Goal: Navigation & Orientation: Go to known website

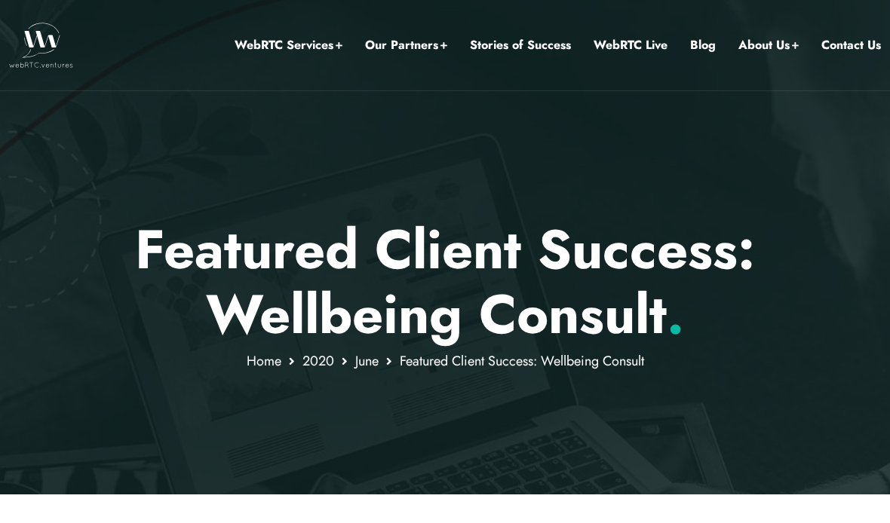
click at [738, 128] on link "Team" at bounding box center [776, 125] width 158 height 47
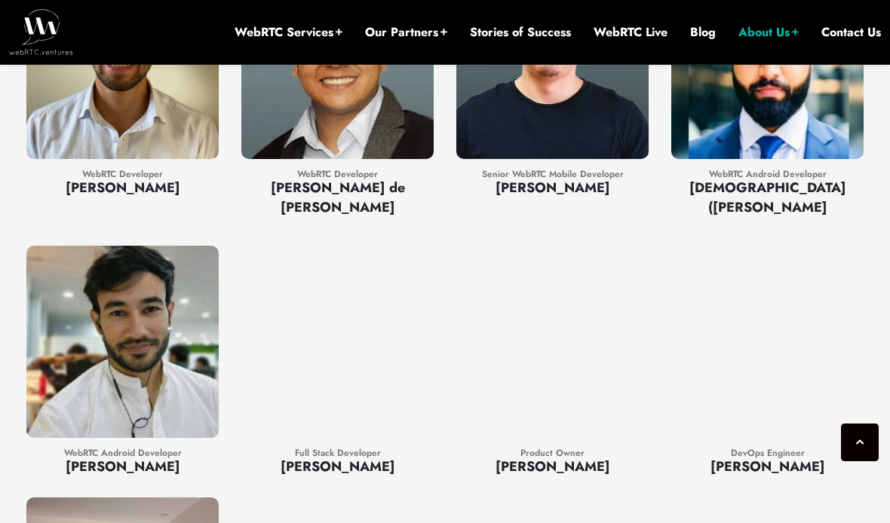
scroll to position [2416, 0]
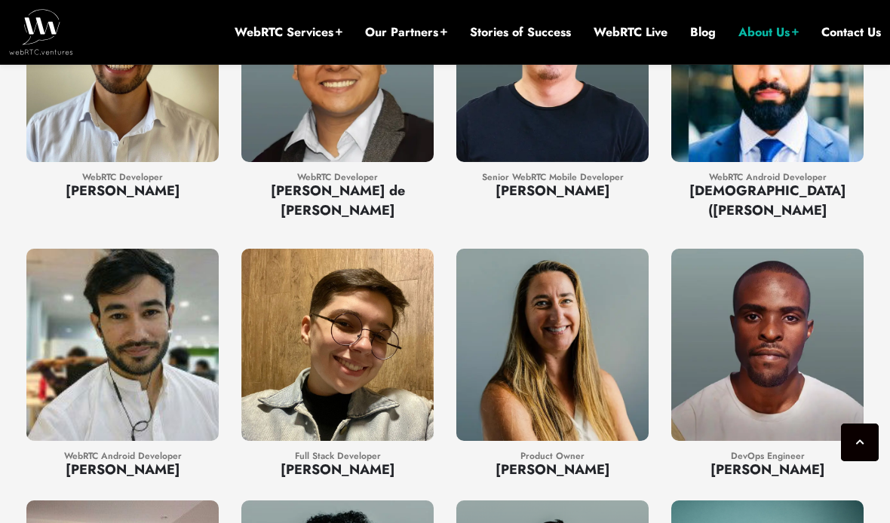
click at [416, 108] on link "AWS Partner Network (APN)" at bounding box center [403, 107] width 158 height 65
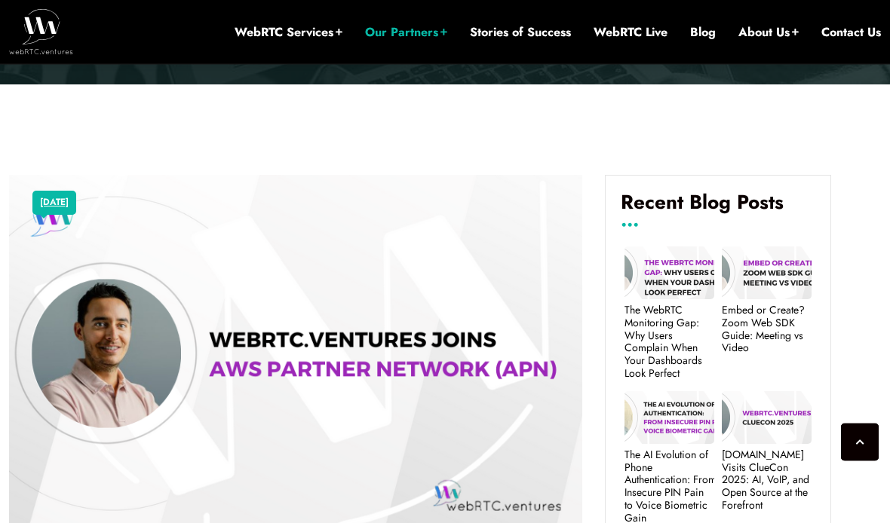
scroll to position [440, 0]
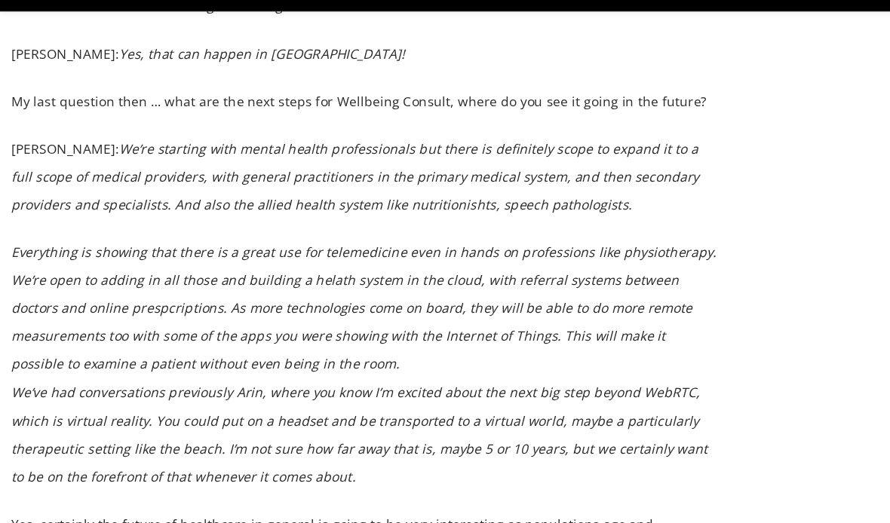
scroll to position [16085, 0]
